Goal: Navigation & Orientation: Go to known website

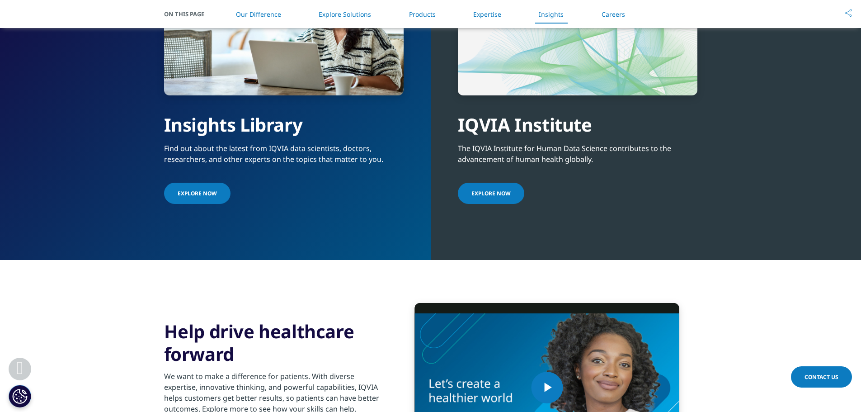
scroll to position [2215, 0]
